Goal: Register for event/course

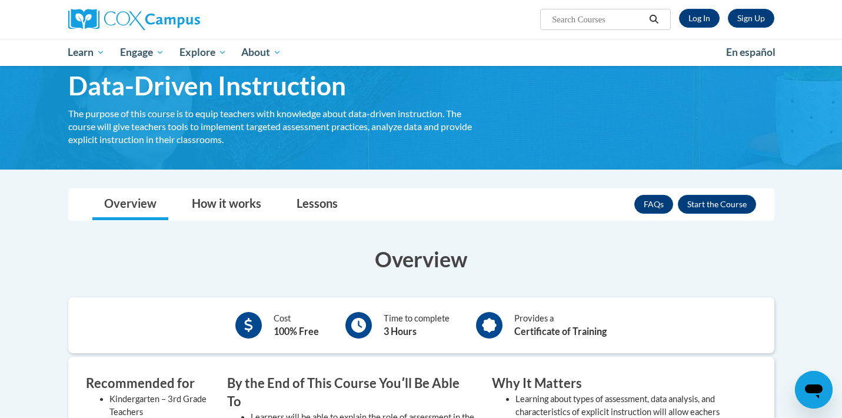
scroll to position [54, 0]
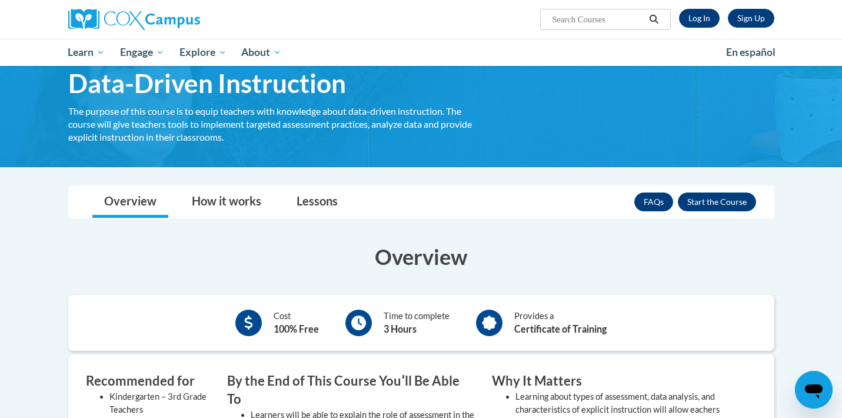
click at [701, 22] on link "Log In" at bounding box center [699, 18] width 41 height 19
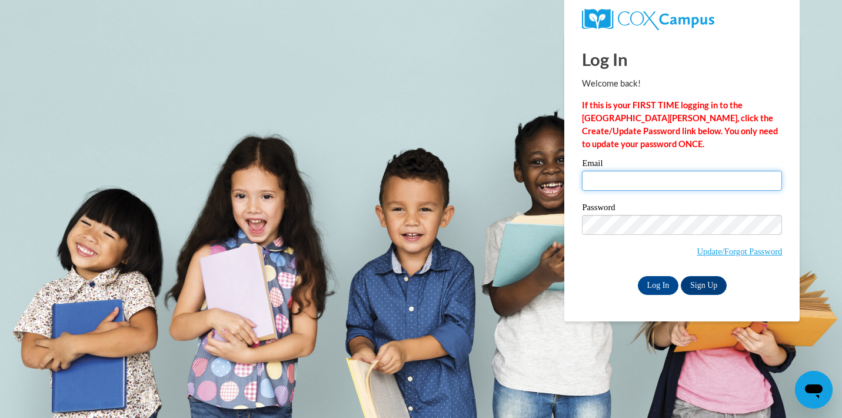
type input "rscaggs3@ivytech.edu"
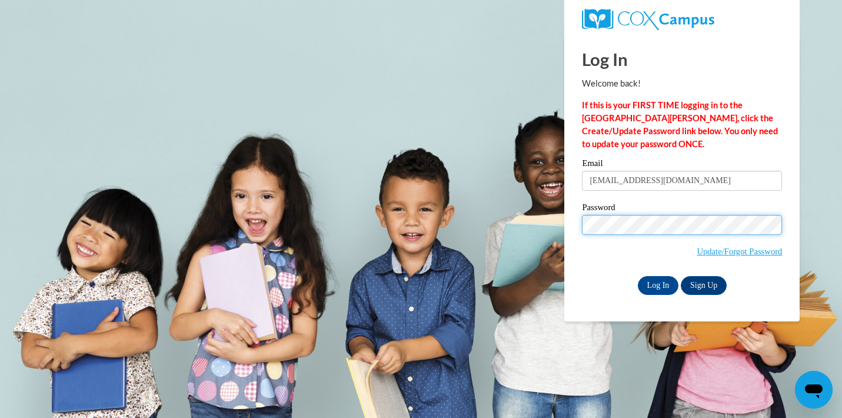
click at [657, 283] on input "Log In" at bounding box center [658, 285] width 41 height 19
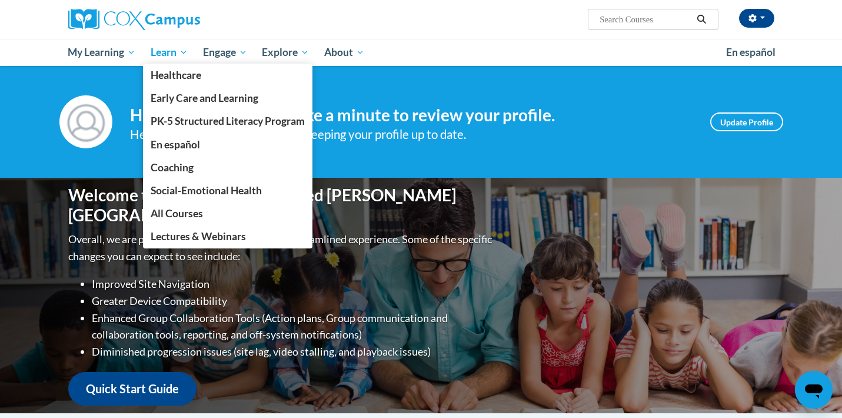
click at [166, 56] on span "Learn" at bounding box center [169, 52] width 37 height 14
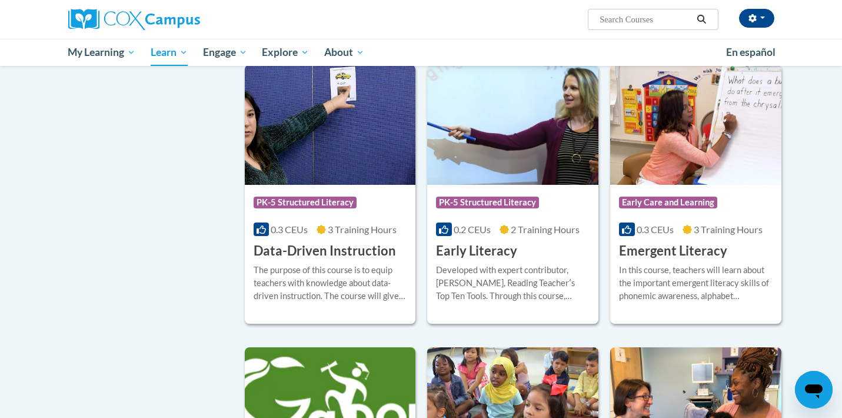
scroll to position [1128, 0]
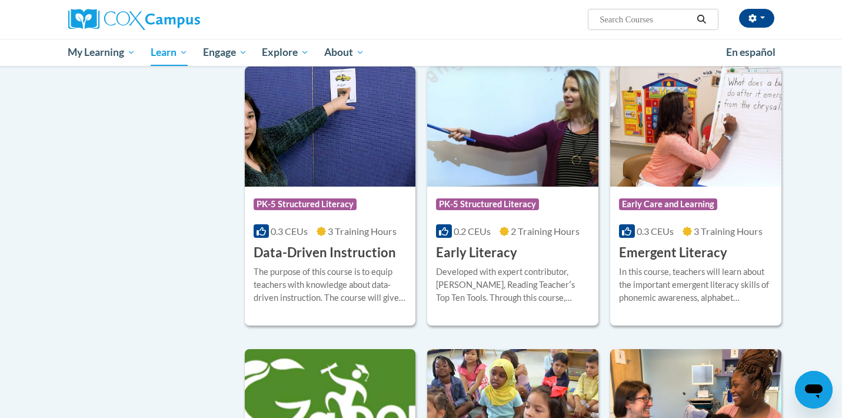
click at [264, 281] on div "The purpose of this course is to equip teachers with knowledge about data-drive…" at bounding box center [331, 284] width 154 height 39
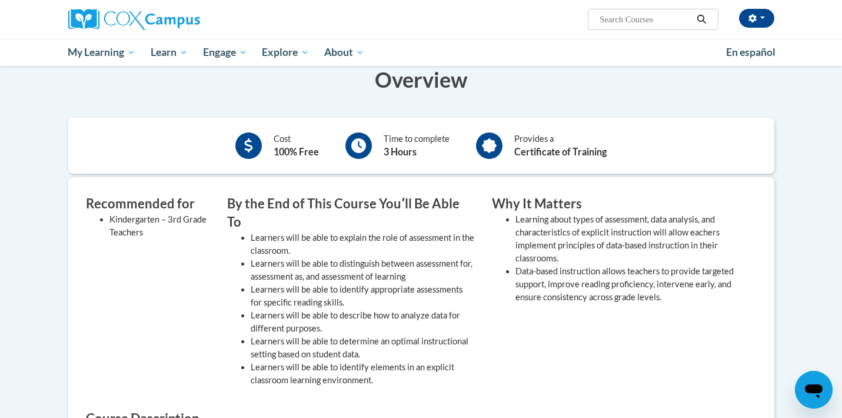
scroll to position [61, 0]
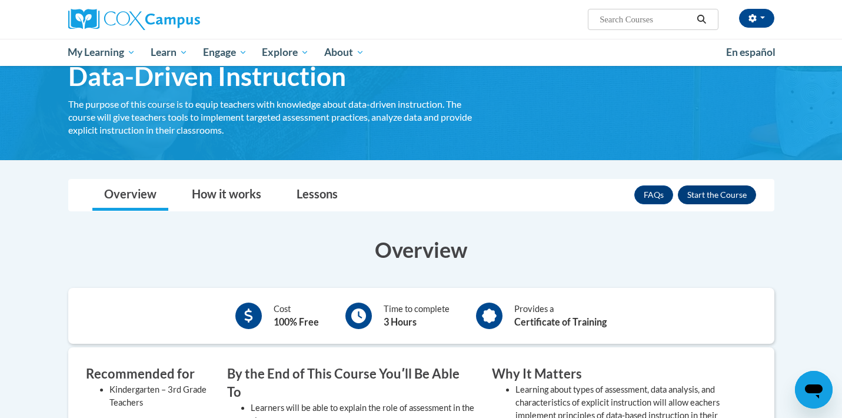
click at [723, 201] on button "Enroll" at bounding box center [717, 194] width 78 height 19
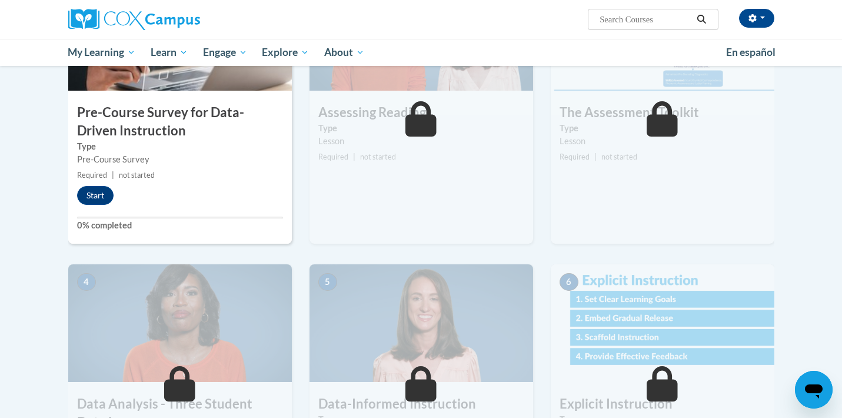
scroll to position [335, 0]
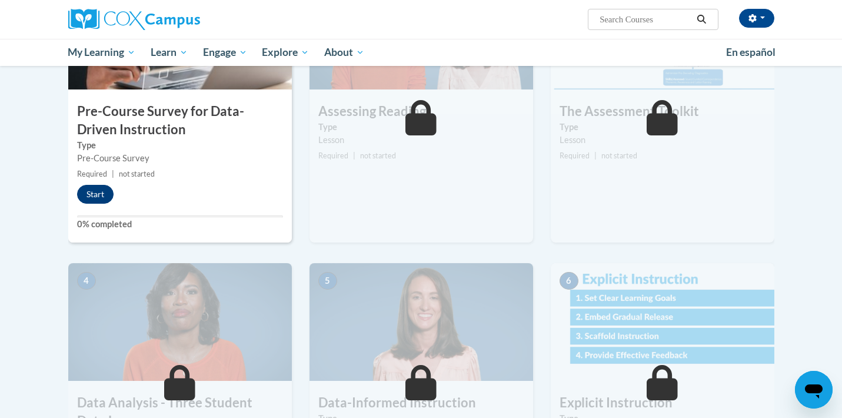
click at [100, 193] on button "Start" at bounding box center [95, 194] width 36 height 19
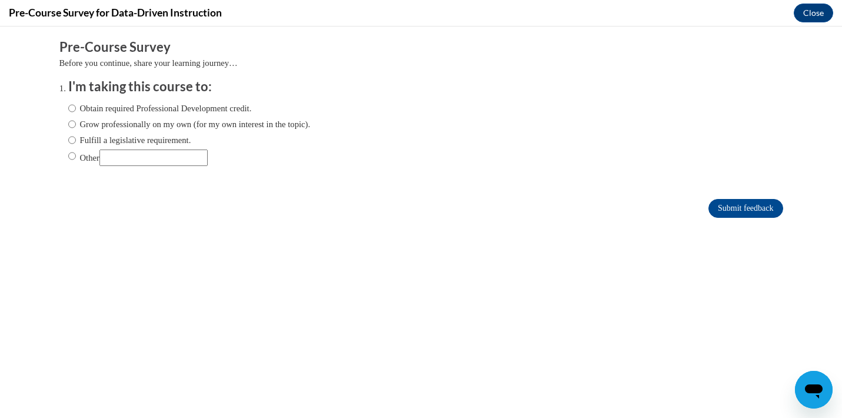
scroll to position [0, 0]
click at [143, 108] on label "Obtain required Professional Development credit." at bounding box center [160, 108] width 184 height 13
click at [76, 108] on input "Obtain required Professional Development credit." at bounding box center [72, 108] width 8 height 13
radio input "true"
click at [752, 199] on input "Submit feedback" at bounding box center [745, 208] width 74 height 19
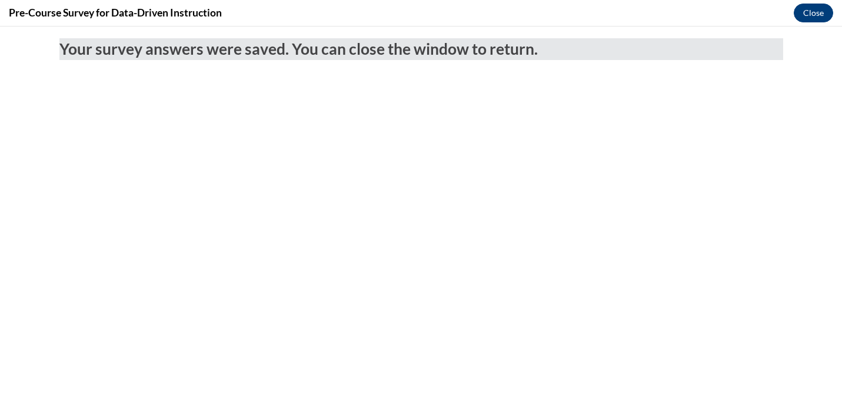
click at [805, 16] on button "Close" at bounding box center [812, 13] width 39 height 19
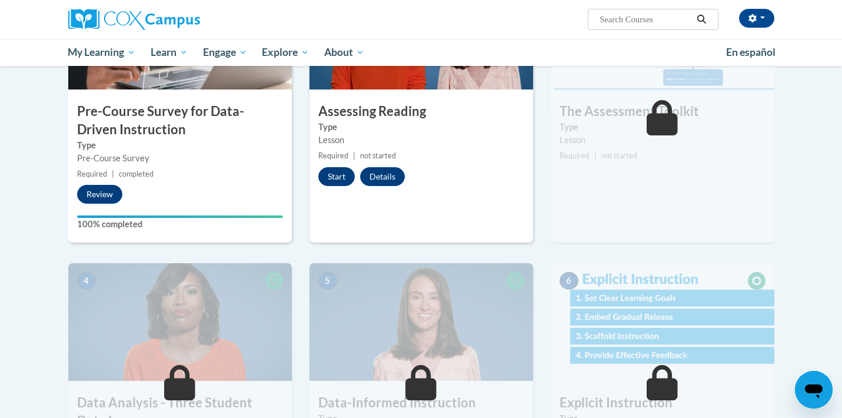
click at [337, 172] on button "Start" at bounding box center [336, 176] width 36 height 19
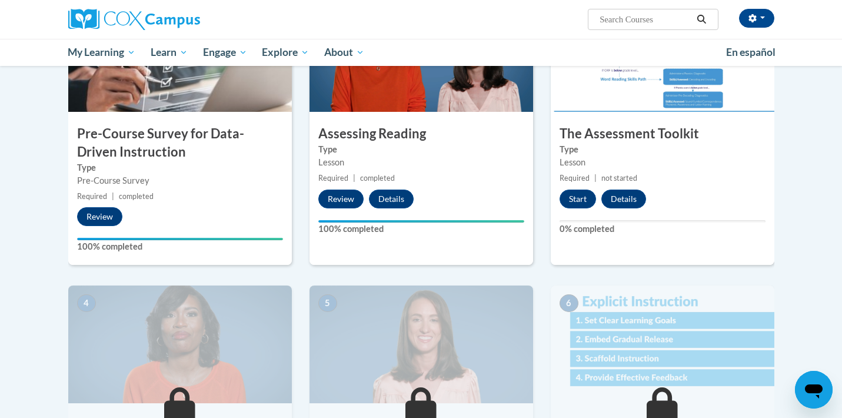
scroll to position [313, 0]
click at [616, 162] on div "Lesson" at bounding box center [662, 162] width 206 height 13
click at [616, 192] on button "Details" at bounding box center [623, 198] width 45 height 19
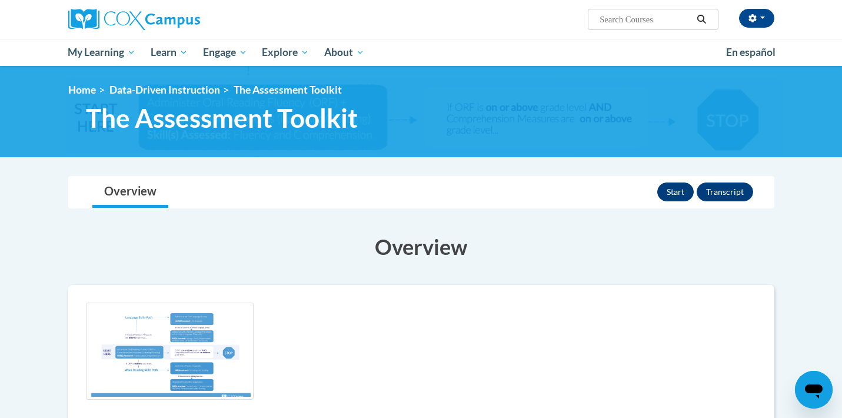
click at [675, 182] on button "Start" at bounding box center [675, 191] width 36 height 19
